Goal: Task Accomplishment & Management: Complete application form

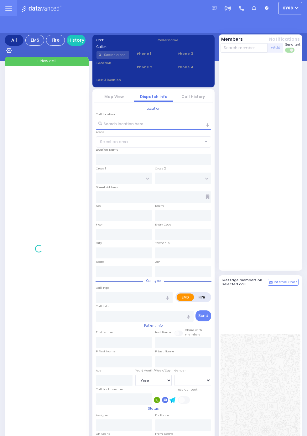
select select "Year"
select select "[DEMOGRAPHIC_DATA]"
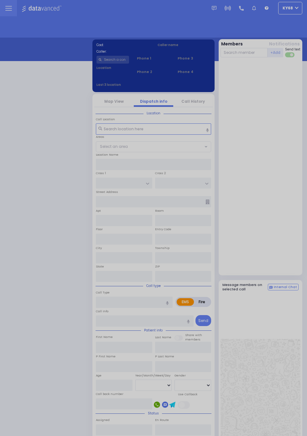
select select "12"
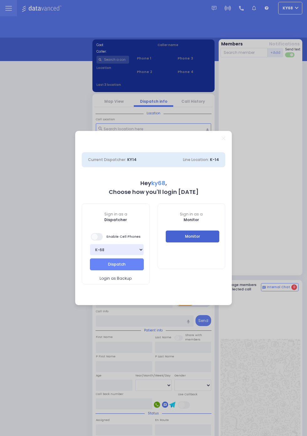
click at [210, 235] on button "Monitor" at bounding box center [193, 237] width 54 height 12
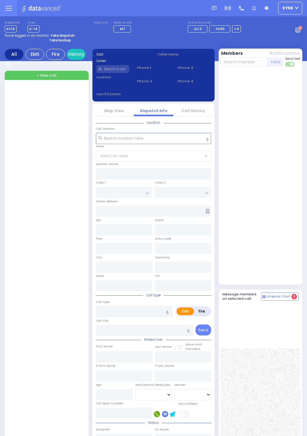
click at [112, 73] on input "text" at bounding box center [113, 69] width 33 height 8
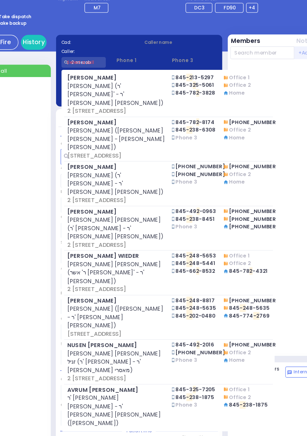
click at [122, 69] on input "2 mezab" at bounding box center [113, 69] width 33 height 8
type input "2"
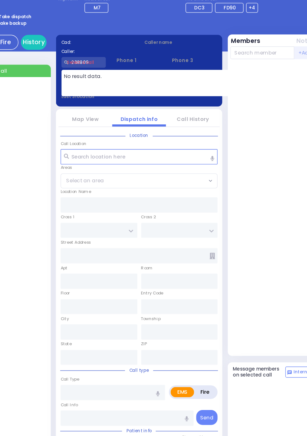
type input "238809"
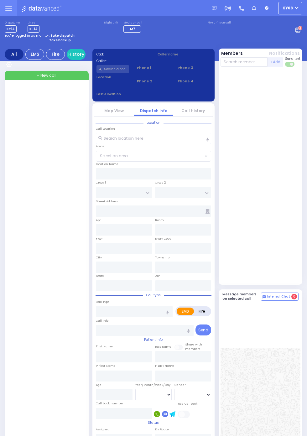
click at [117, 68] on input "text" at bounding box center [113, 69] width 33 height 8
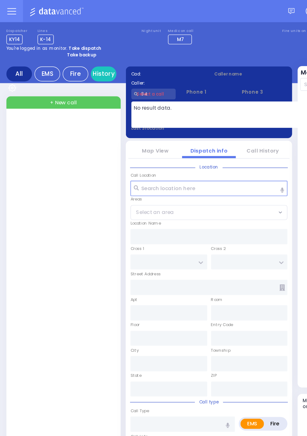
type input "8"
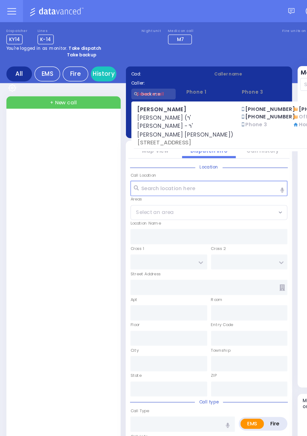
type input "beck me"
click at [26, 191] on div at bounding box center [47, 307] width 78 height 442
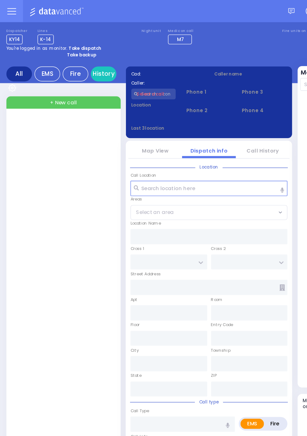
click at [120, 72] on input "text" at bounding box center [113, 69] width 33 height 8
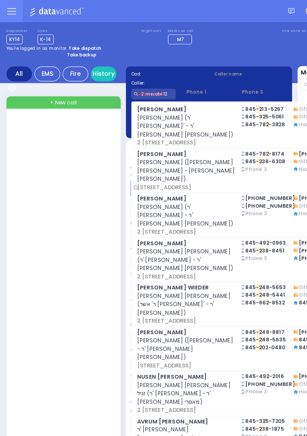
type input "2 mezabi 12"
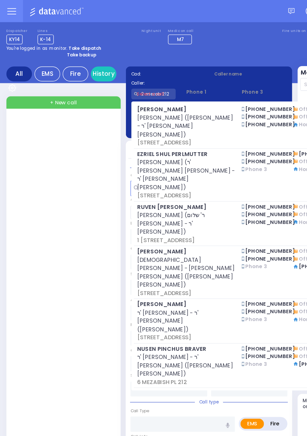
type input "2 mezab 212"
click at [20, 195] on div at bounding box center [47, 307] width 78 height 442
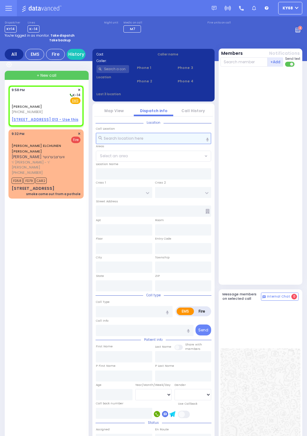
select select
radio input "true"
type input "MENDEL"
type input "WEISS"
select select
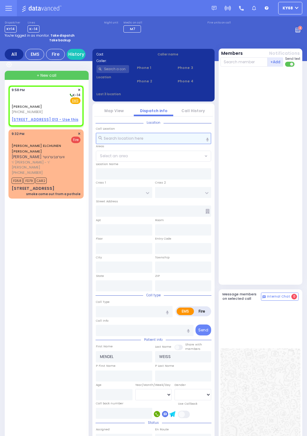
type input "21:58"
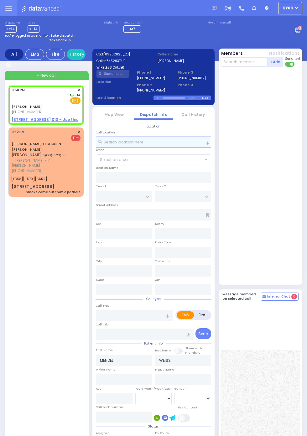
select select
radio input "true"
select select
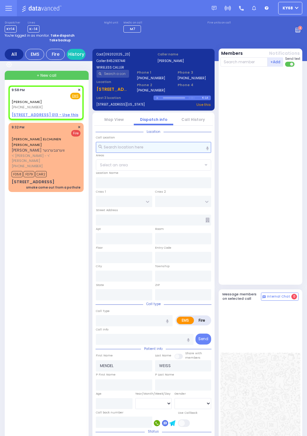
select select
radio input "true"
select select
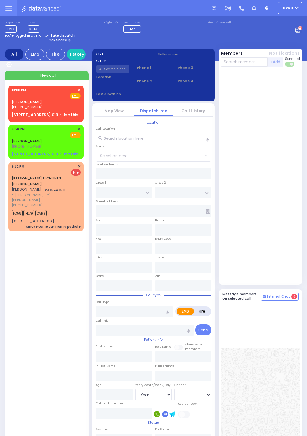
select select "Year"
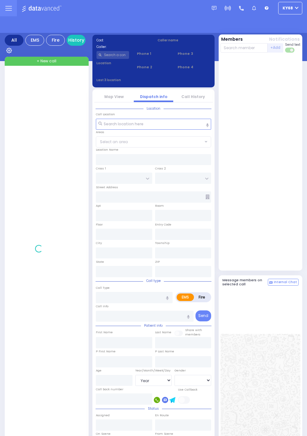
select select "Year"
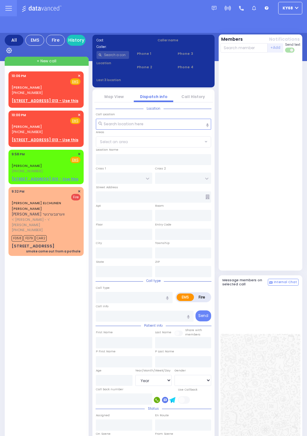
select select "Year"
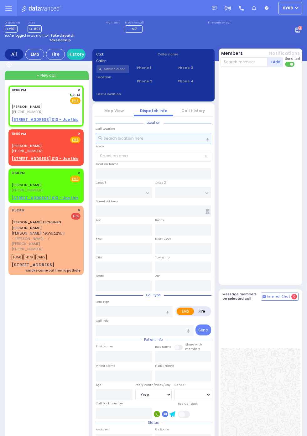
select select
radio input "true"
type input "MENDEL"
type input "WEISS"
select select
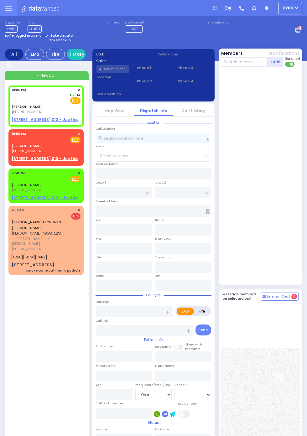
type input "22:06"
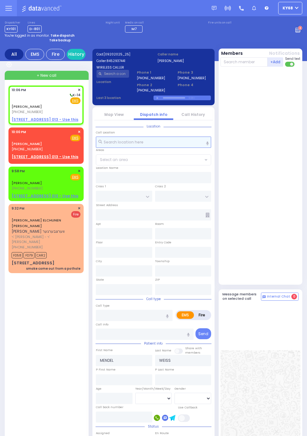
select select
radio input "true"
select select
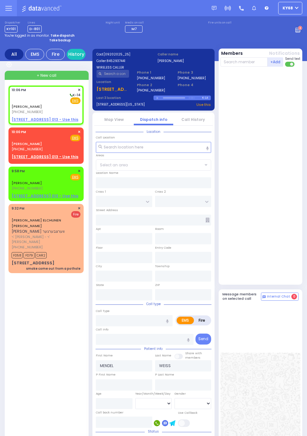
click at [205, 122] on link "Call History" at bounding box center [194, 119] width 24 height 5
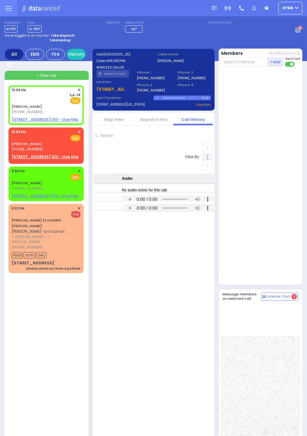
scroll to position [0, 505]
click at [167, 194] on div "No audio exists for this call." at bounding box center [145, 190] width 46 height 8
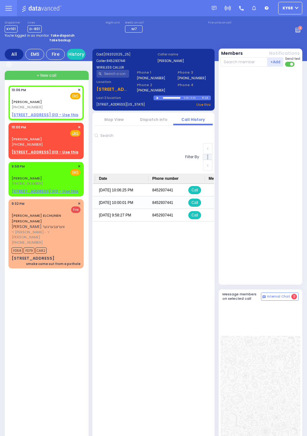
scroll to position [1, 0]
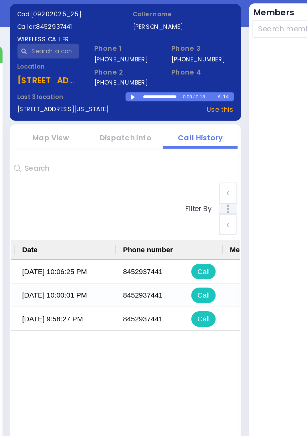
click at [160, 99] on div at bounding box center [158, 97] width 3 height 3
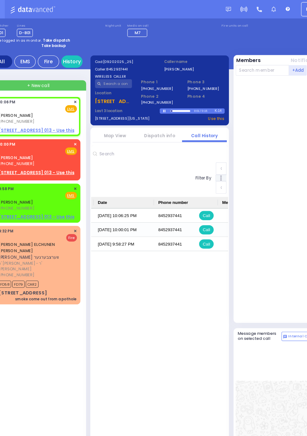
click at [160, 117] on link "Dispatch info" at bounding box center [153, 119] width 27 height 5
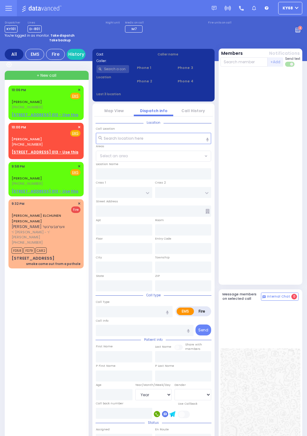
select select "Year"
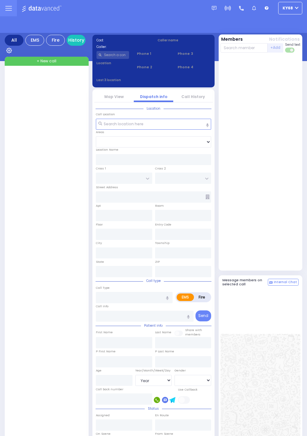
select select "Year"
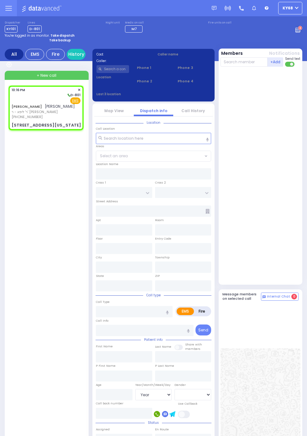
select select
radio input "true"
type input "NAFTULA"
type input "[PERSON_NAME]"
type input "17"
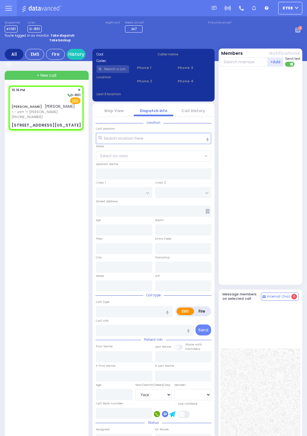
select select "Year"
type input "22:16"
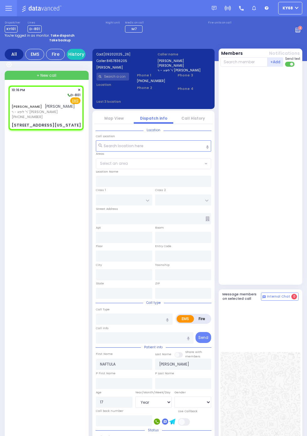
select select
radio input "true"
select select "Year"
type input "ROANOKE DR"
type input "MERRIEWOLD LN SOUTH"
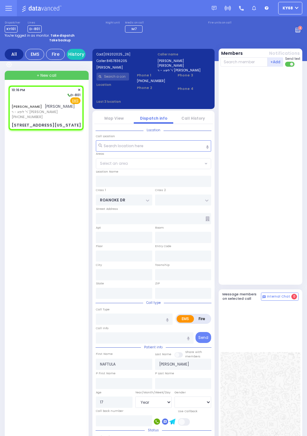
type input "[STREET_ADDRESS][US_STATE]"
type input "Monroe"
type input "[US_STATE]"
type input "10950"
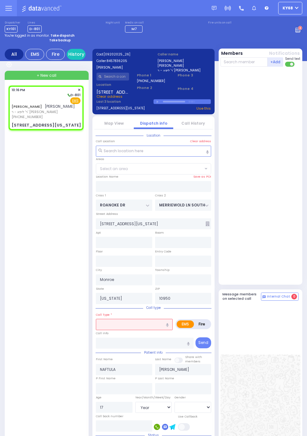
select select "[GEOGRAPHIC_DATA]"
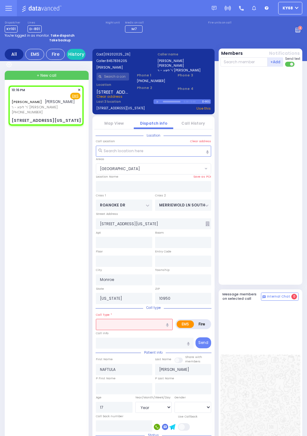
select select
radio input "true"
select select "Year"
select select "[GEOGRAPHIC_DATA]"
select select
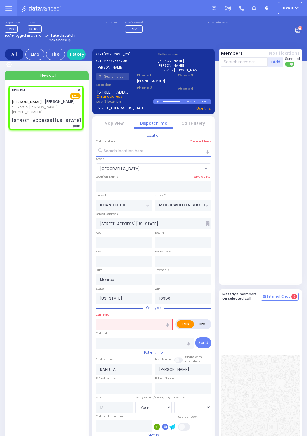
type input "post"
radio input "true"
select select "Year"
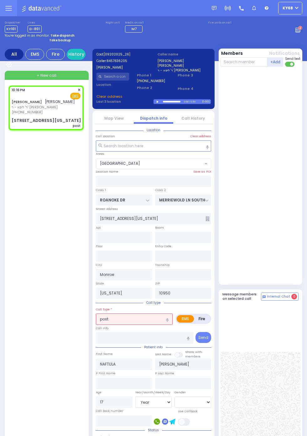
select select "[GEOGRAPHIC_DATA]"
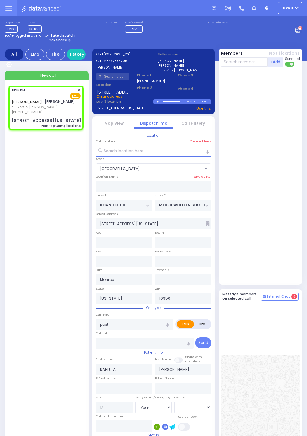
select select
type input "Post-op Complications"
radio input "true"
select select "Year"
select select "[GEOGRAPHIC_DATA]"
